Goal: Communication & Community: Answer question/provide support

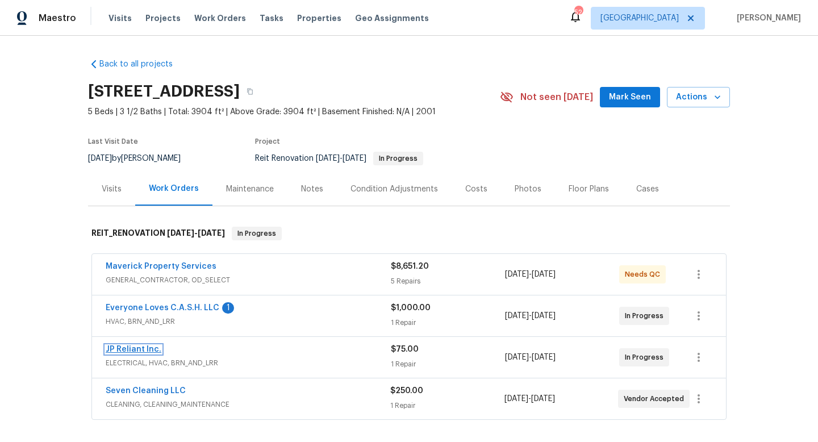
click at [134, 352] on link "JP Reliant Inc." at bounding box center [134, 349] width 56 height 8
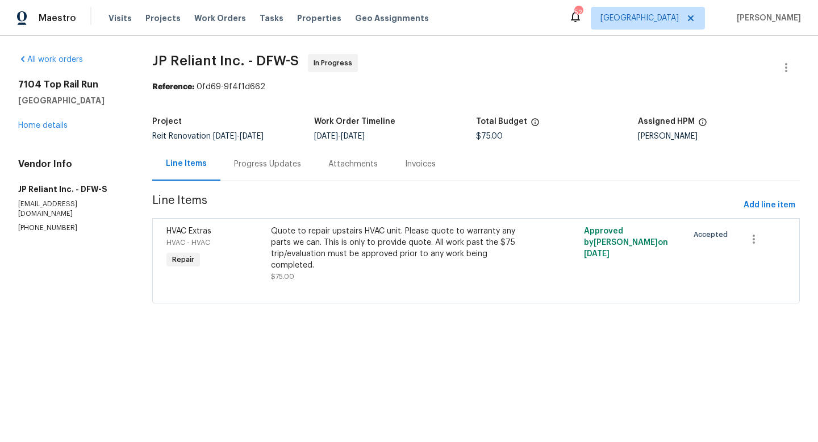
click at [284, 166] on div "Progress Updates" at bounding box center [267, 164] width 67 height 11
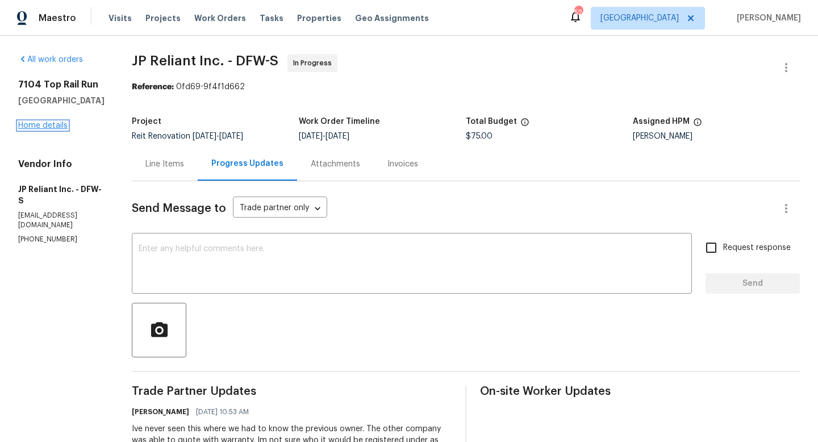
click at [49, 126] on link "Home details" at bounding box center [42, 126] width 49 height 8
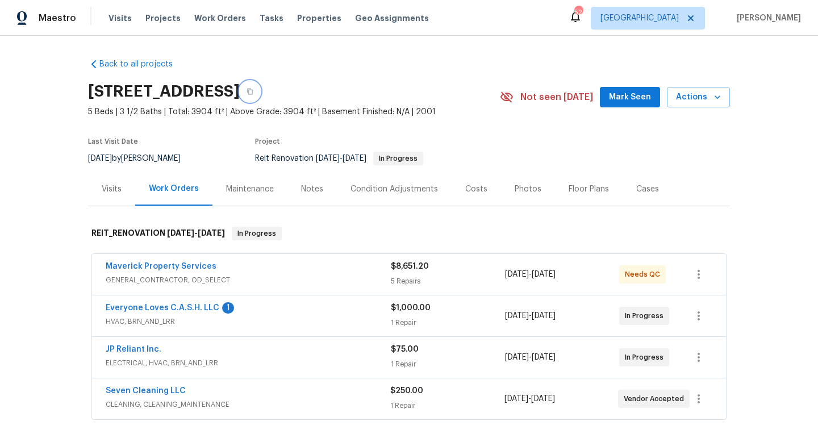
click at [253, 88] on icon "button" at bounding box center [250, 91] width 7 height 7
click at [126, 349] on link "JP Reliant Inc." at bounding box center [134, 349] width 56 height 8
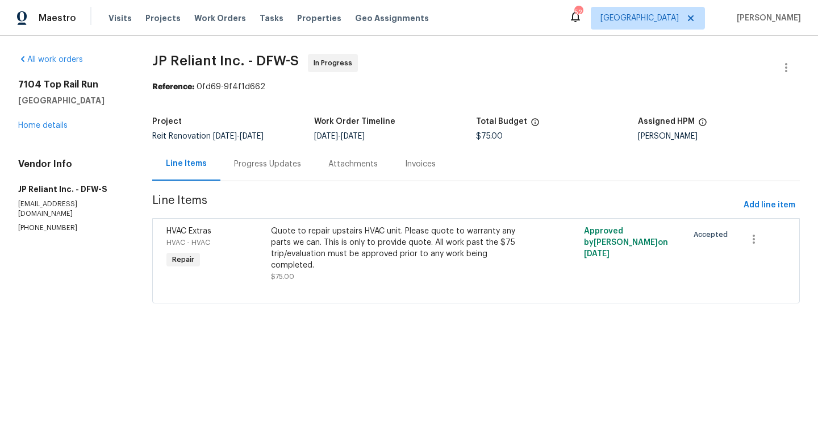
click at [272, 165] on div "Progress Updates" at bounding box center [267, 164] width 67 height 11
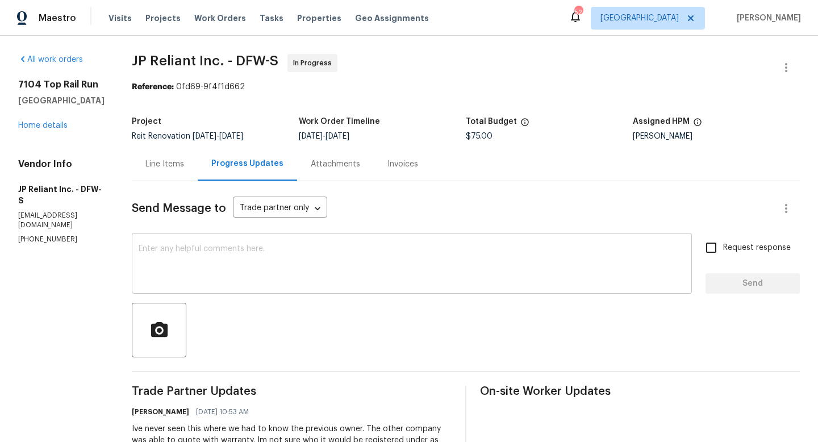
click at [275, 282] on textarea at bounding box center [412, 265] width 547 height 40
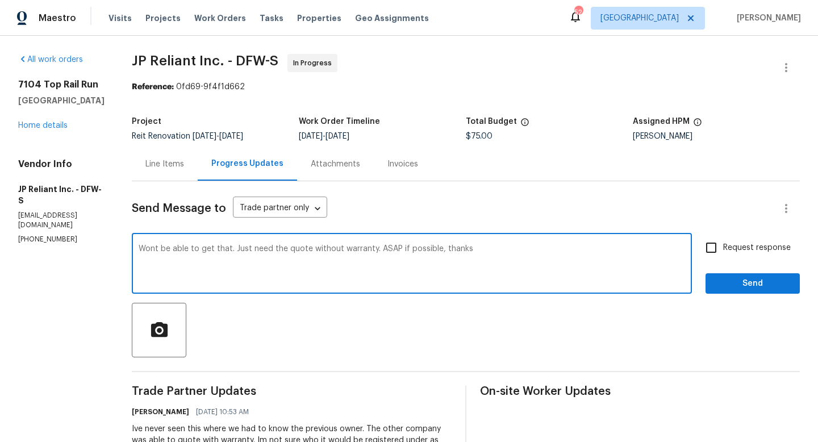
type textarea "Wont be able to get that. Just need the quote without warranty. ASAP if possibl…"
click at [712, 247] on input "Request response" at bounding box center [711, 248] width 24 height 24
checkbox input "true"
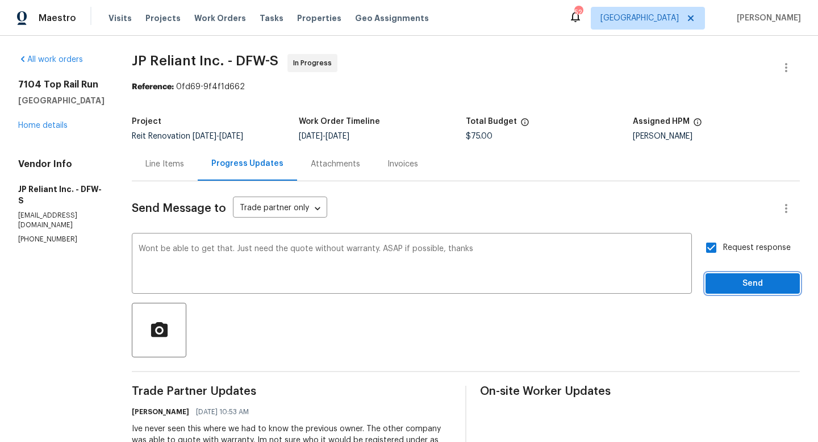
click at [741, 282] on span "Send" at bounding box center [753, 284] width 76 height 14
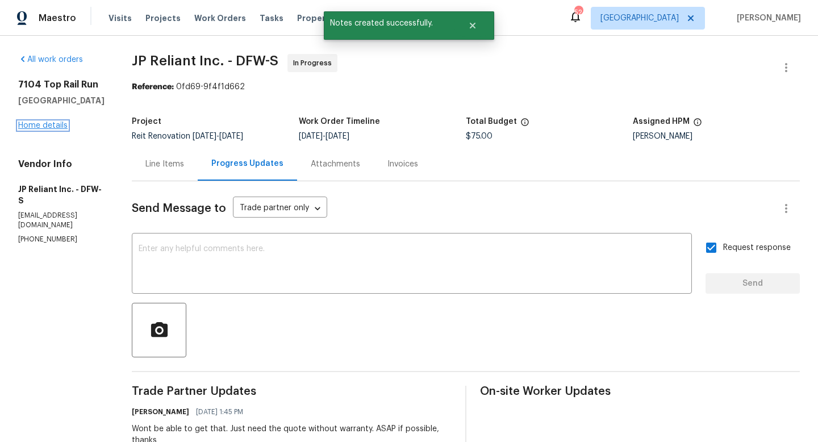
click at [44, 127] on link "Home details" at bounding box center [42, 126] width 49 height 8
